Goal: Navigation & Orientation: Find specific page/section

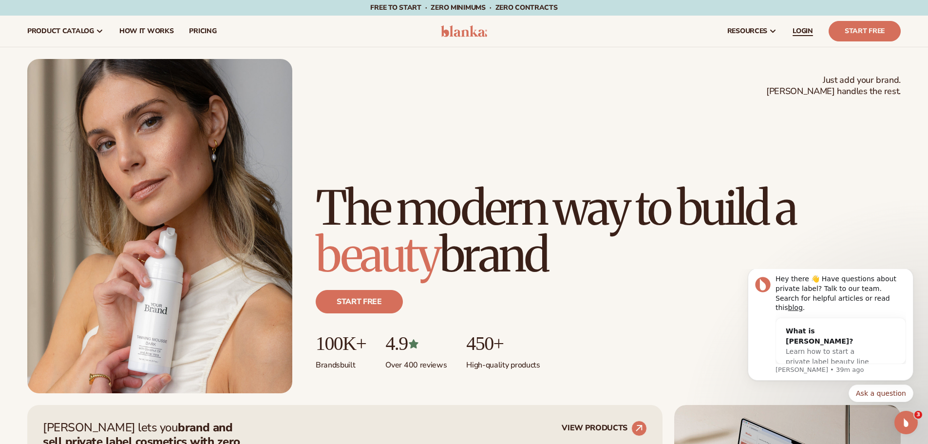
click at [795, 28] on span "LOGIN" at bounding box center [803, 31] width 20 height 8
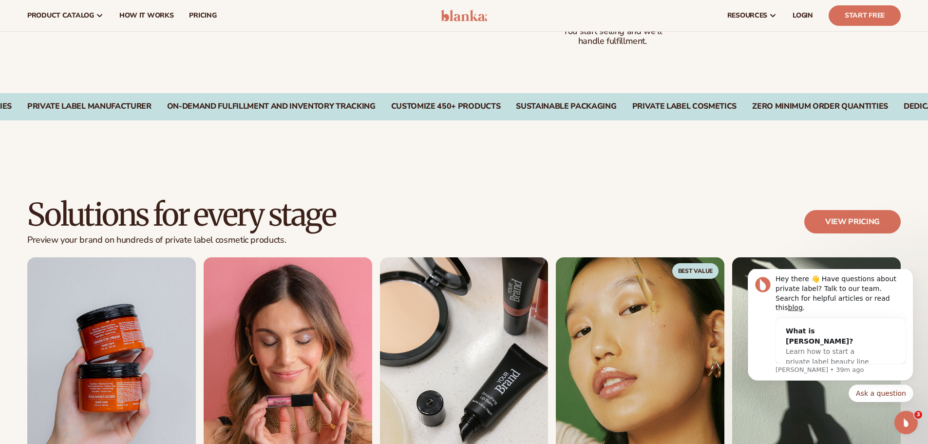
scroll to position [605, 0]
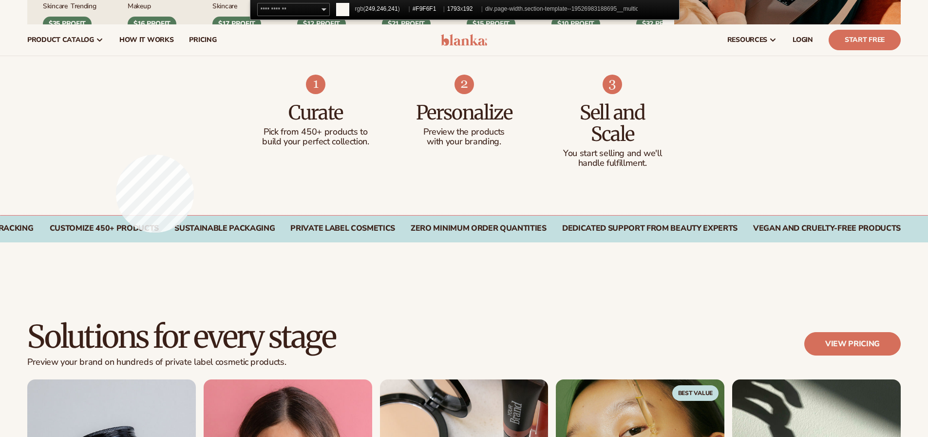
click at [116, 154] on div "Curate Pick from 450+ products to build your perfect collection. Personalize Pr…" at bounding box center [464, 131] width 928 height 168
click at [452, 12] on span "#F9F6F1" at bounding box center [456, 8] width 24 height 7
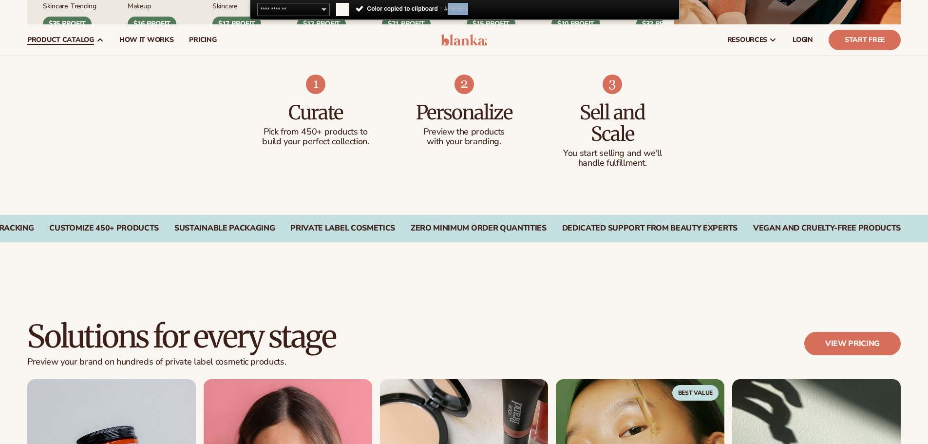
copy span "F9F6F1"
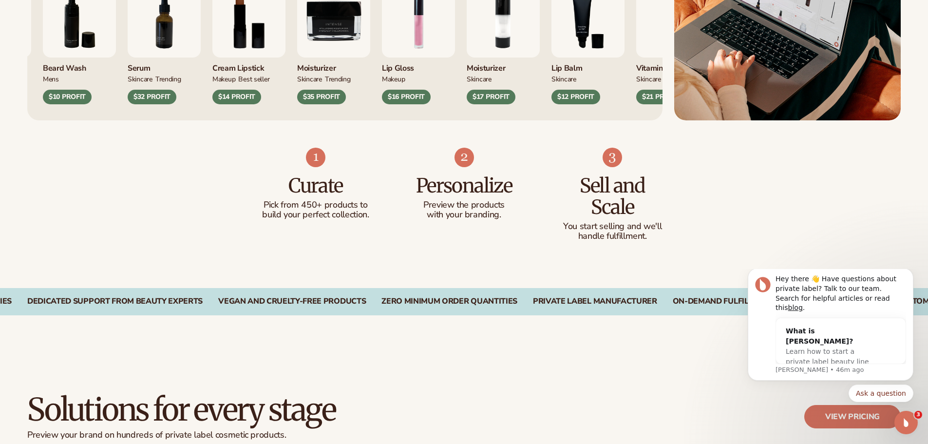
scroll to position [264, 0]
